Goal: Check status: Check status

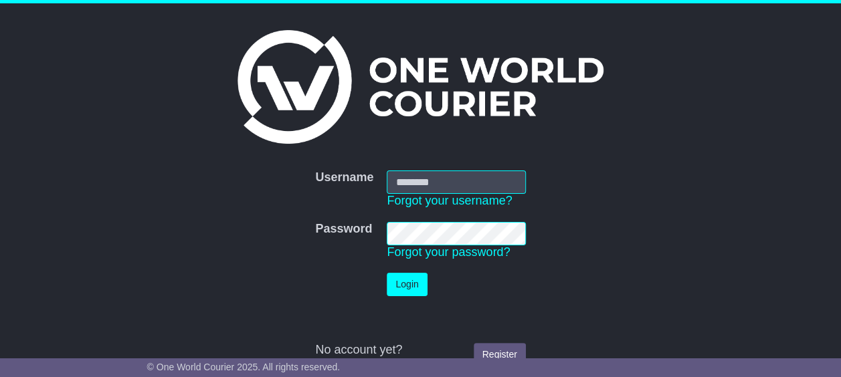
click at [451, 188] on input "Username" at bounding box center [456, 182] width 138 height 23
type input "**********"
click at [387, 273] on button "Login" at bounding box center [407, 284] width 40 height 23
click at [409, 282] on button "Login" at bounding box center [407, 284] width 40 height 23
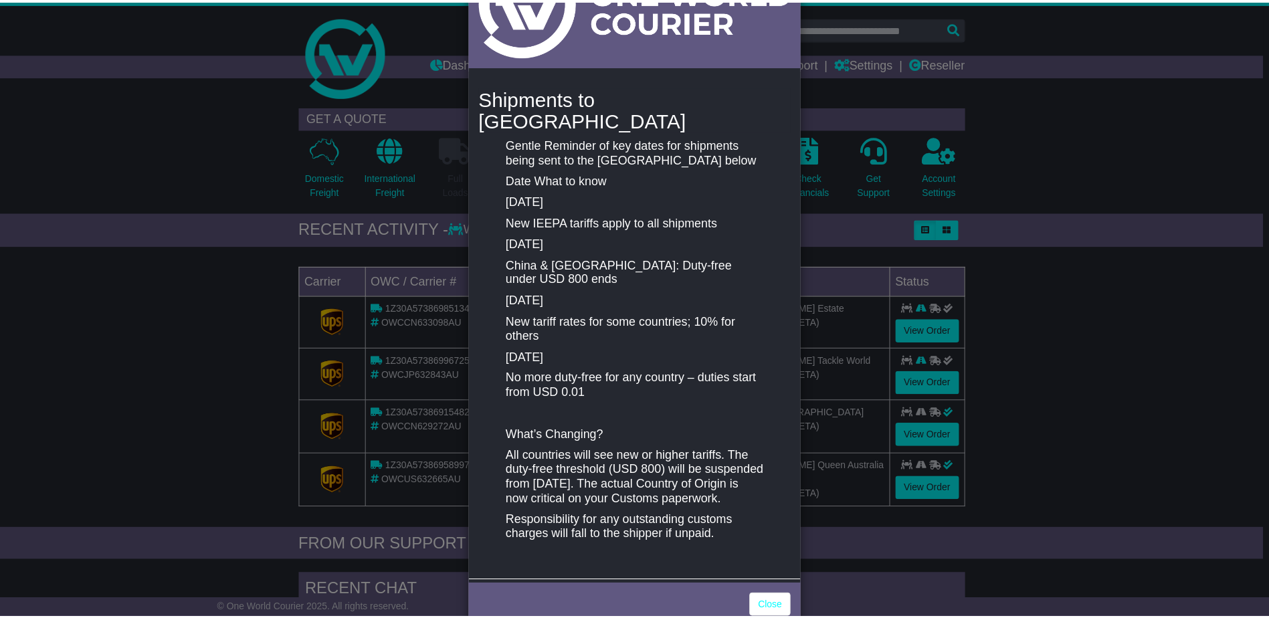
scroll to position [124, 0]
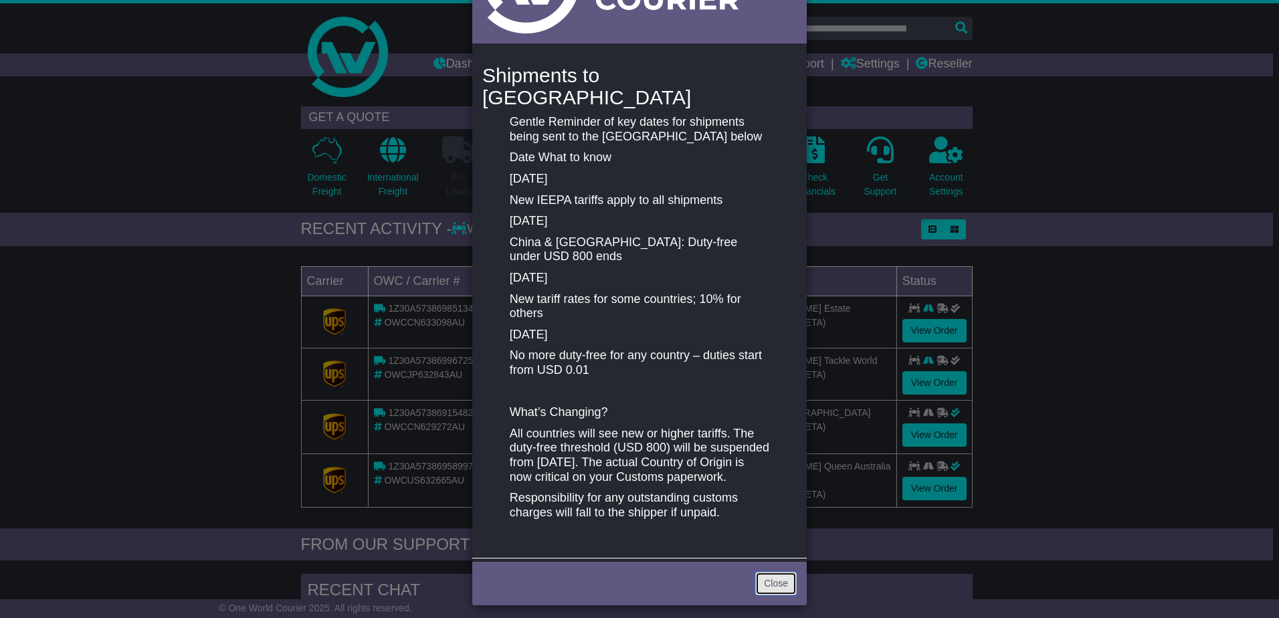
click at [773, 377] on link "Close" at bounding box center [775, 583] width 41 height 23
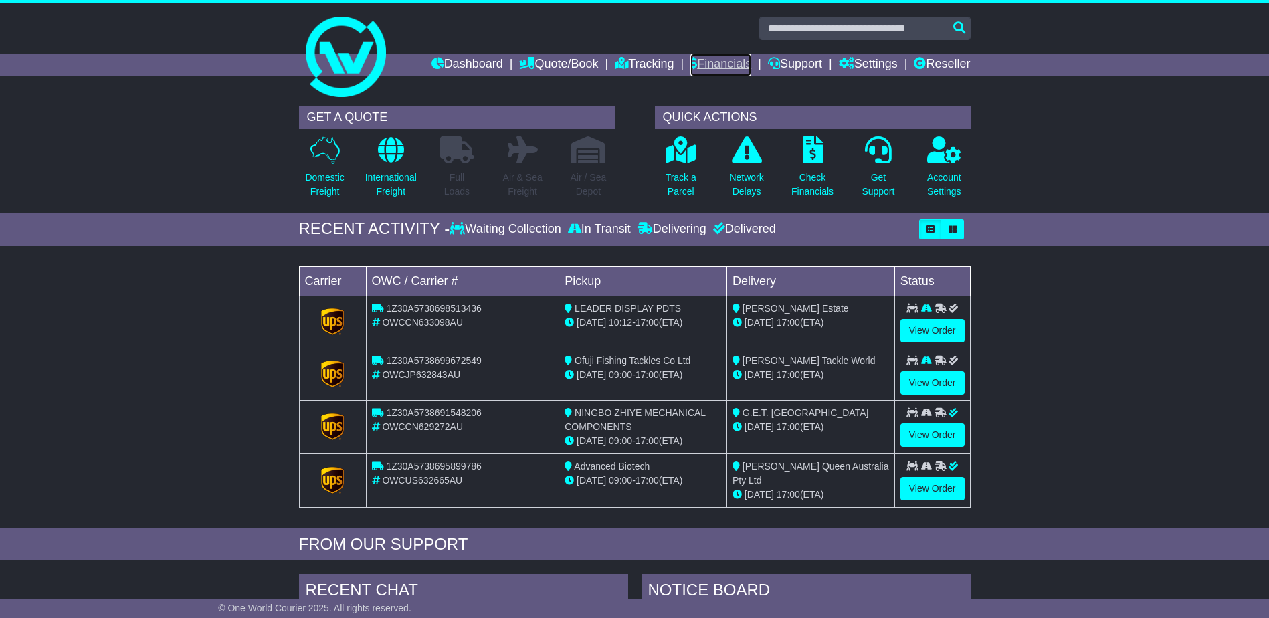
click at [703, 72] on link "Financials" at bounding box center [720, 65] width 61 height 23
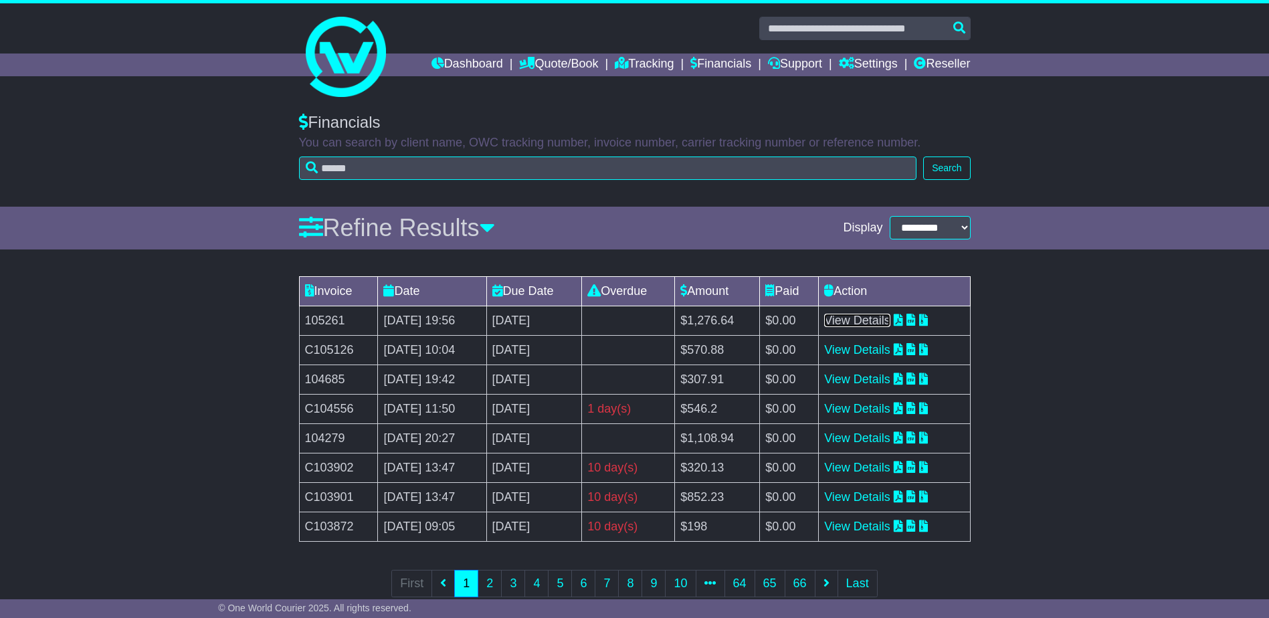
click at [890, 320] on link "View Details" at bounding box center [857, 320] width 66 height 13
click at [617, 56] on link "Tracking" at bounding box center [644, 65] width 59 height 23
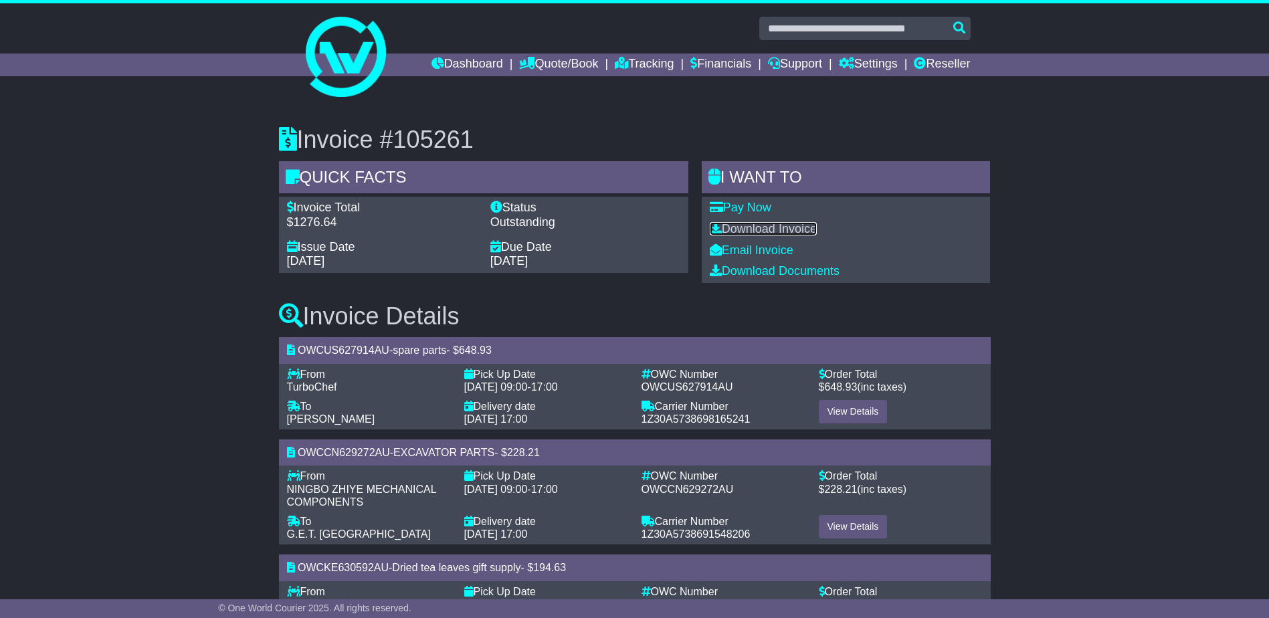
click at [792, 233] on link "Download Invoice" at bounding box center [763, 228] width 107 height 13
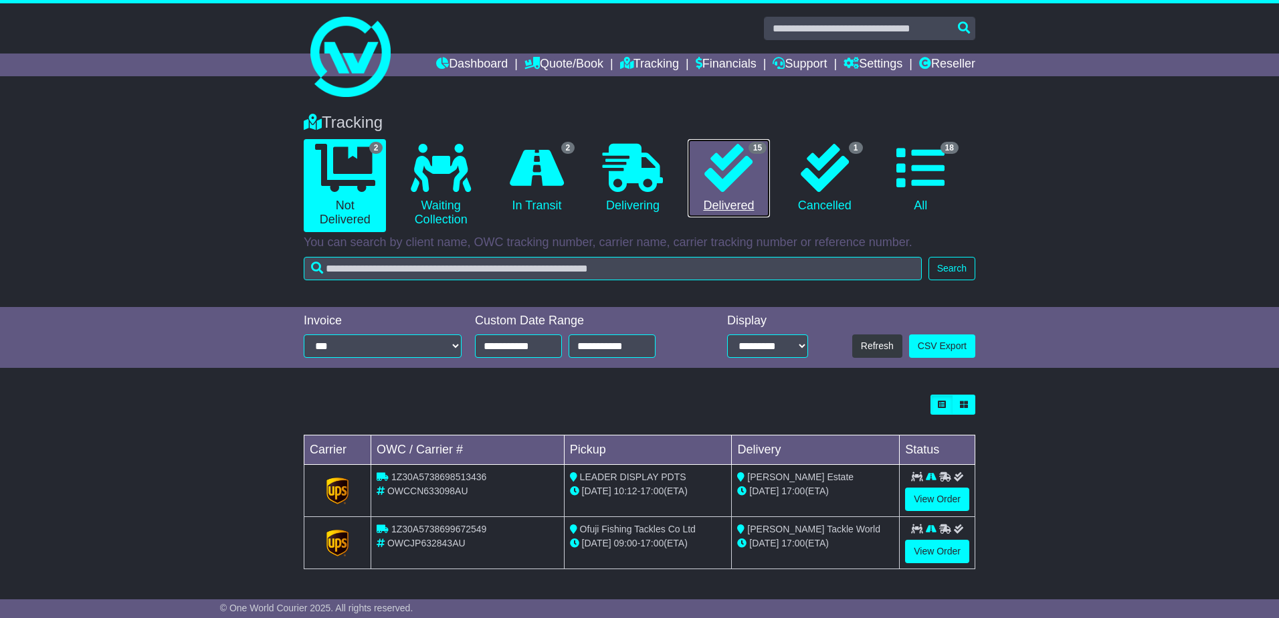
click at [753, 166] on icon at bounding box center [728, 168] width 48 height 48
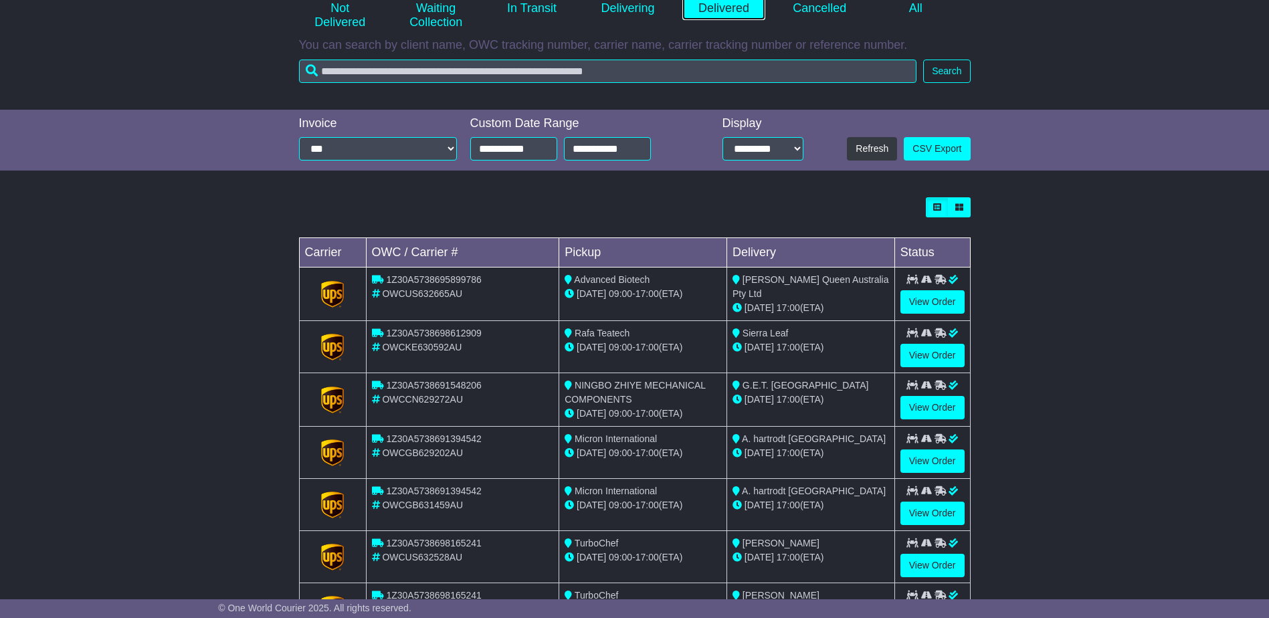
scroll to position [268, 0]
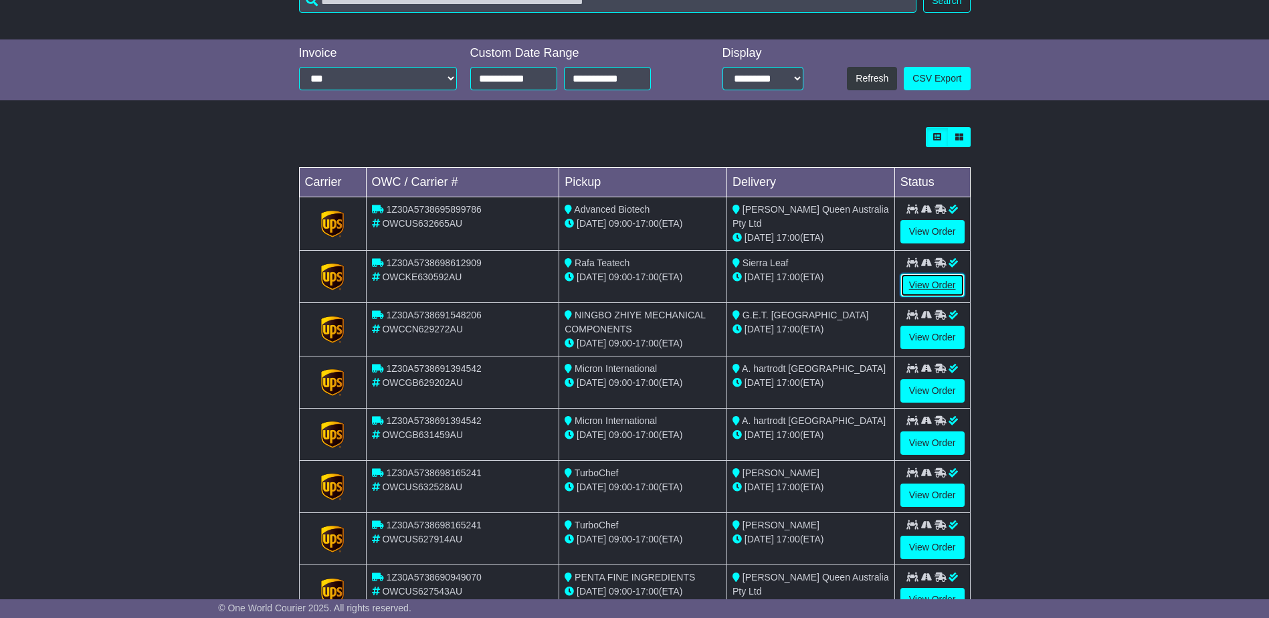
click at [934, 282] on link "View Order" at bounding box center [932, 285] width 64 height 23
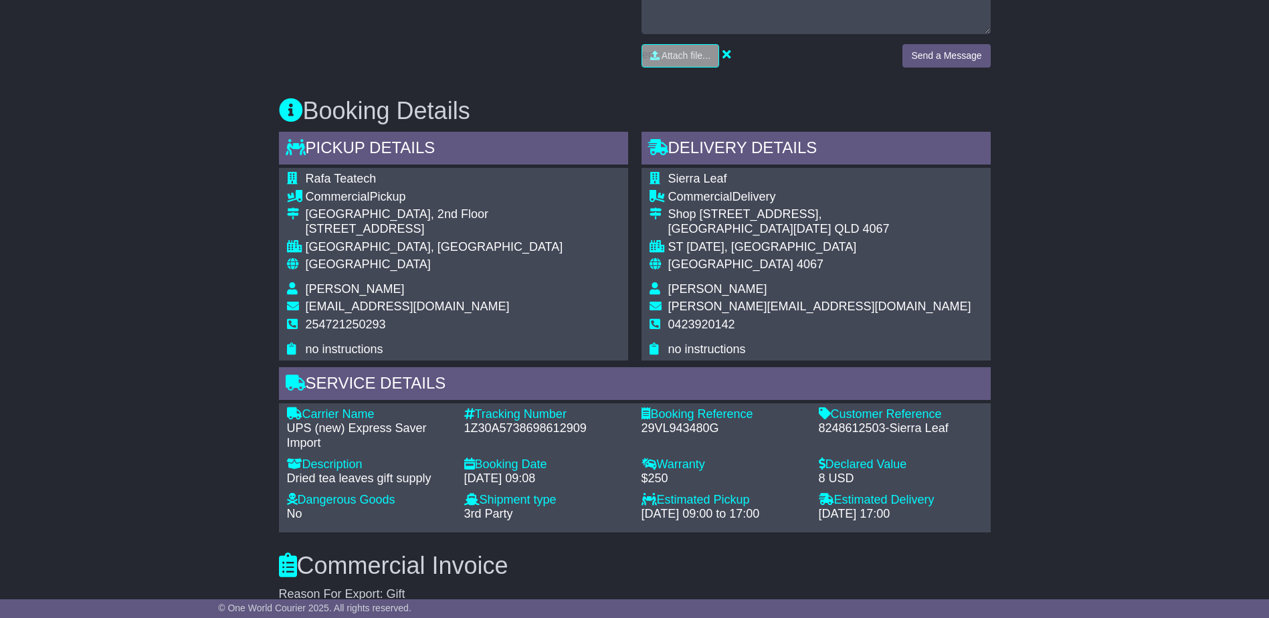
scroll to position [597, 0]
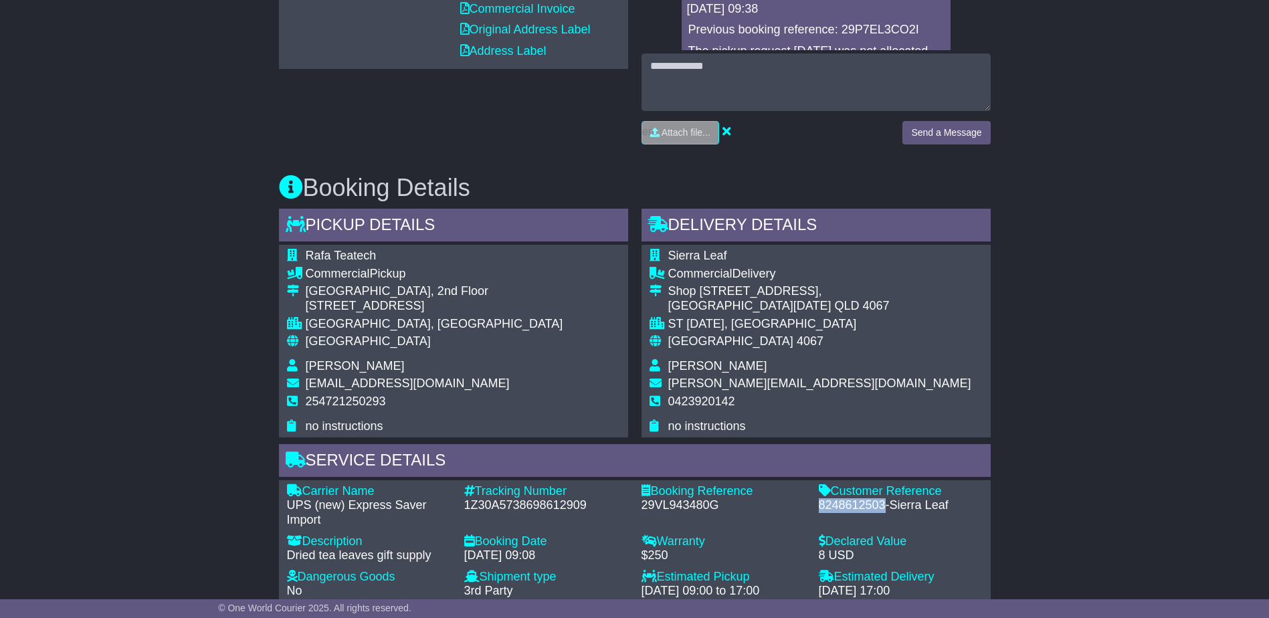
drag, startPoint x: 884, startPoint y: 500, endPoint x: 814, endPoint y: 503, distance: 69.7
click at [814, 503] on div "Customer Reference - 8248612503-Sierra Leaf" at bounding box center [900, 505] width 177 height 43
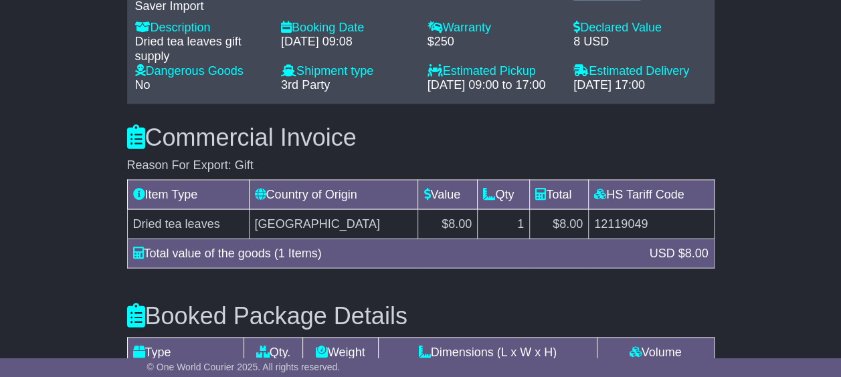
scroll to position [1021, 0]
